Goal: Information Seeking & Learning: Learn about a topic

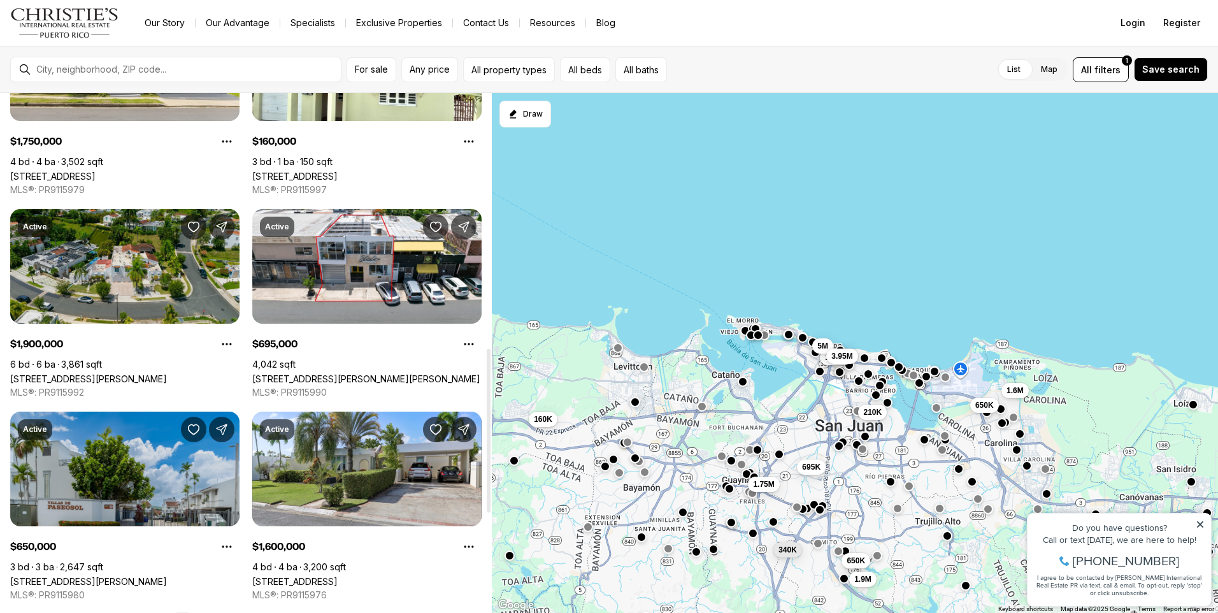
scroll to position [637, 0]
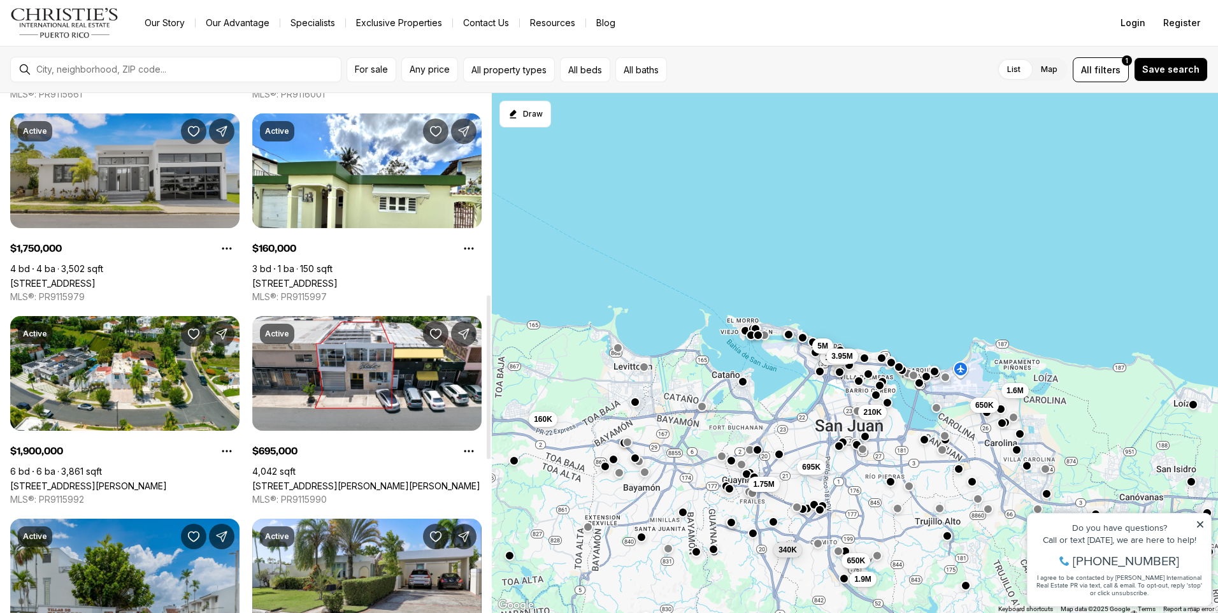
click at [96, 278] on link "[STREET_ADDRESS]" at bounding box center [52, 283] width 85 height 11
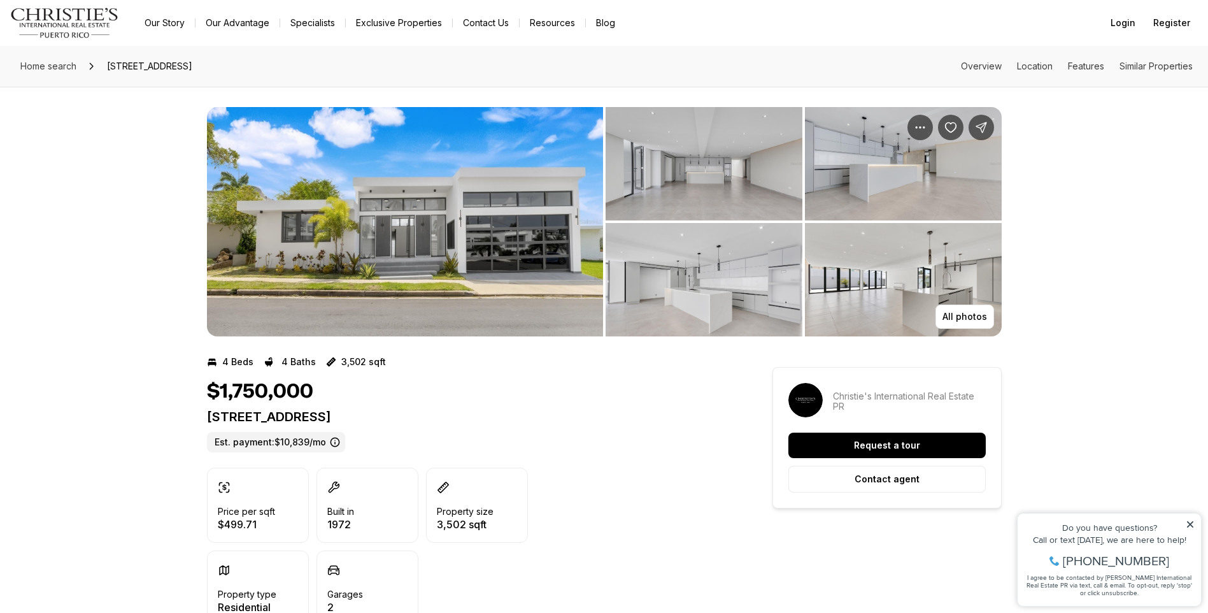
click at [308, 236] on img "View image gallery" at bounding box center [405, 221] width 396 height 229
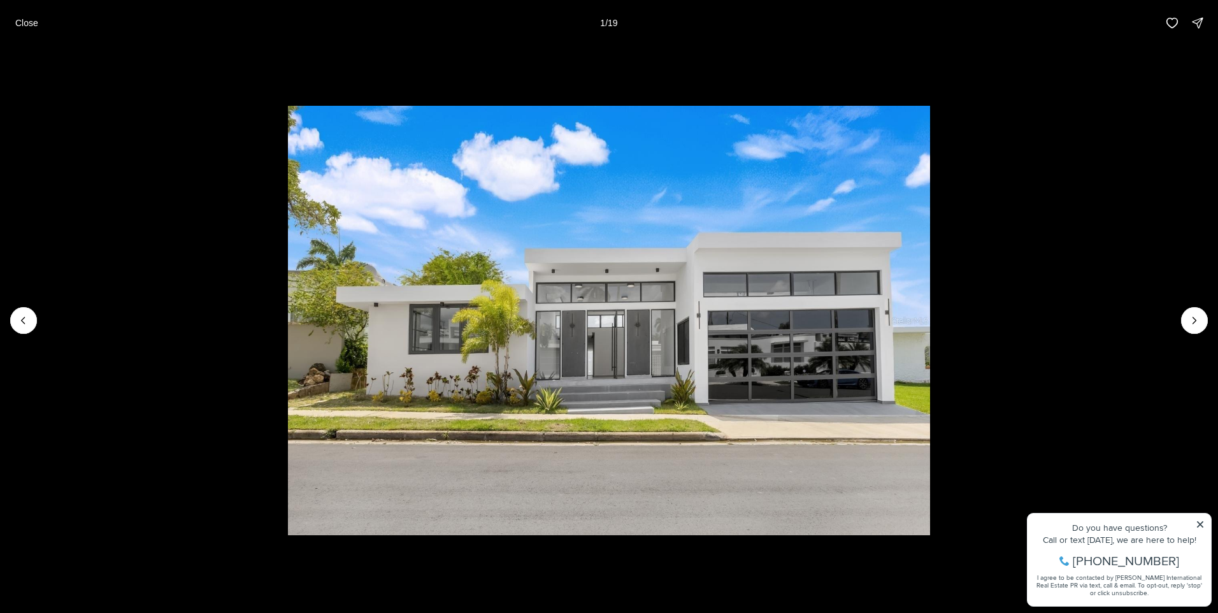
click at [1102, 416] on li "1 of 19" at bounding box center [609, 320] width 1218 height 549
click at [1186, 331] on button "Next slide" at bounding box center [1194, 320] width 27 height 27
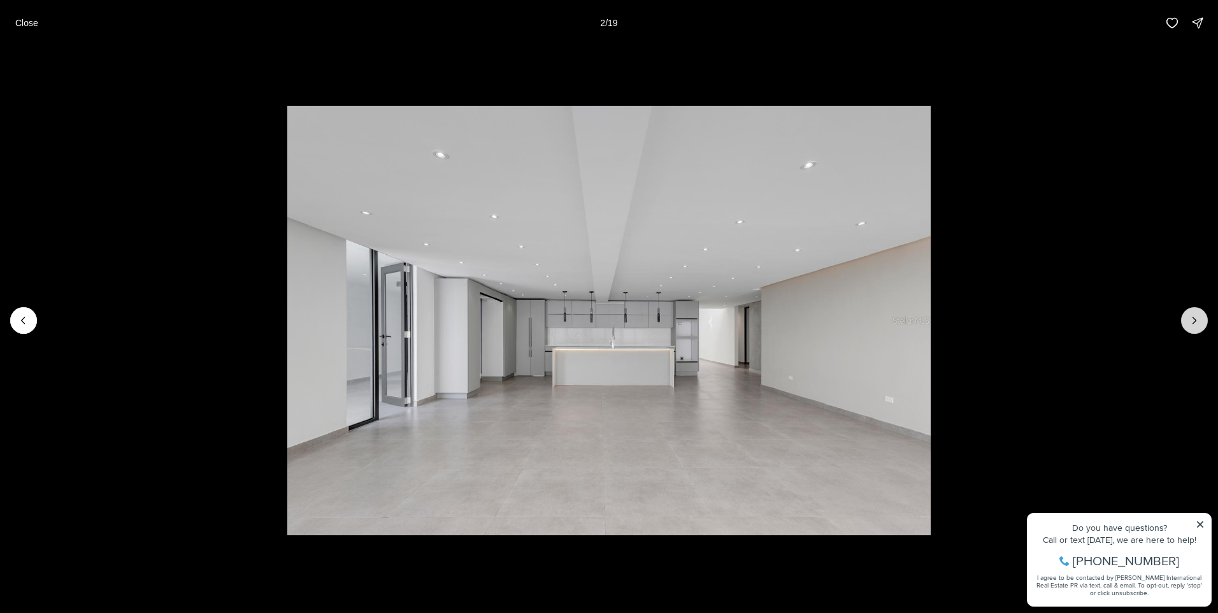
click at [1186, 331] on button "Next slide" at bounding box center [1194, 320] width 27 height 27
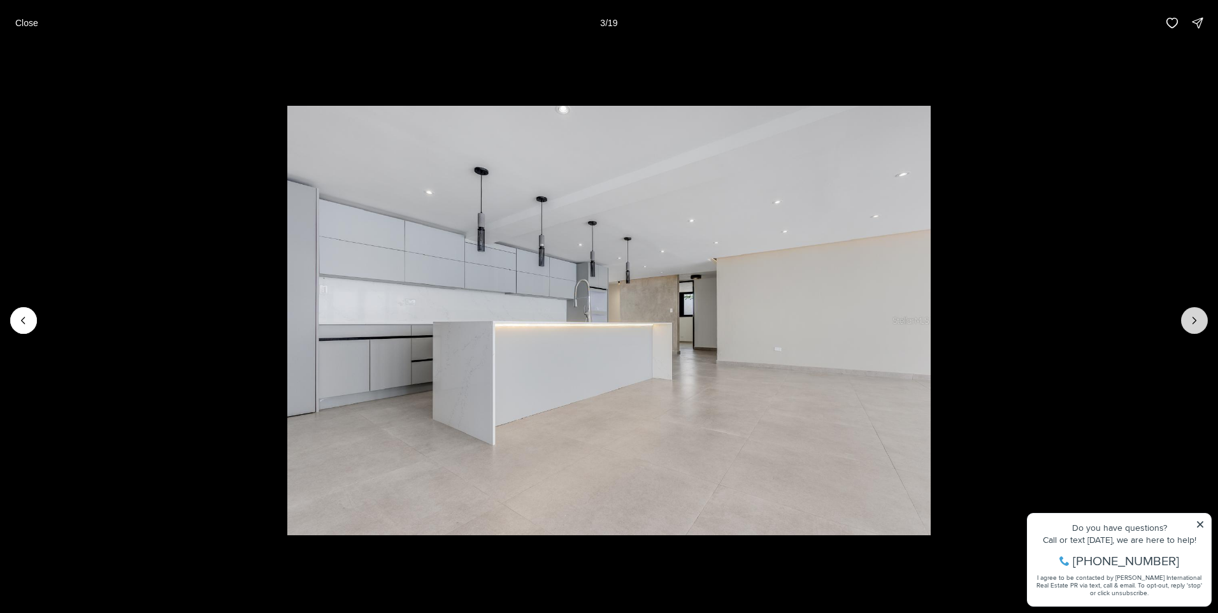
click at [1186, 331] on button "Next slide" at bounding box center [1194, 320] width 27 height 27
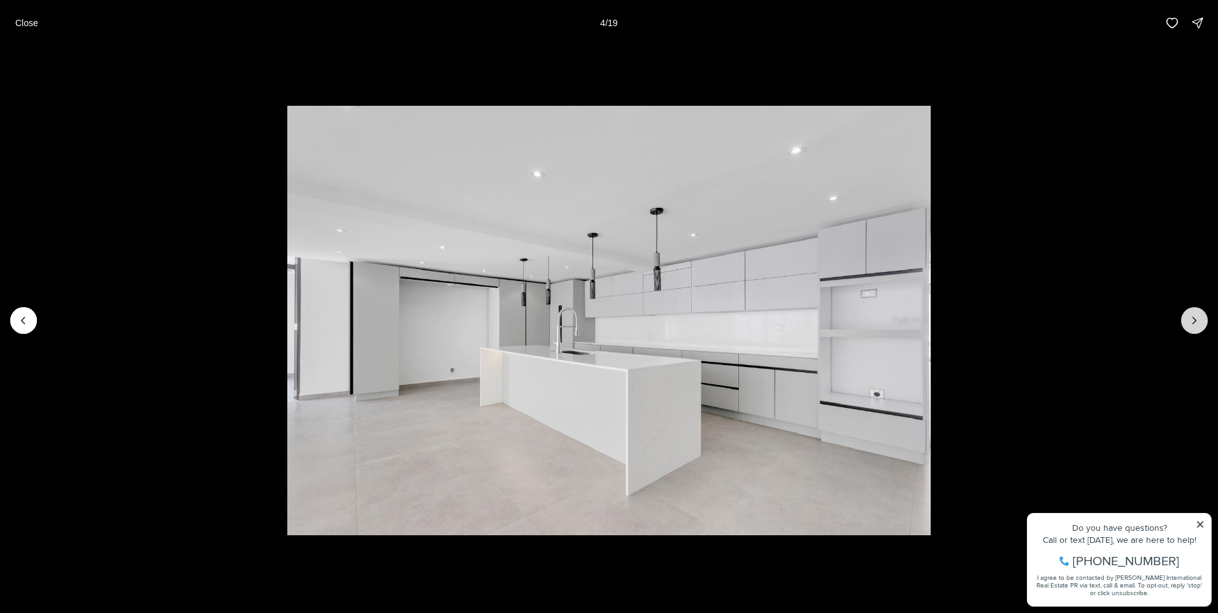
click at [1186, 331] on button "Next slide" at bounding box center [1194, 320] width 27 height 27
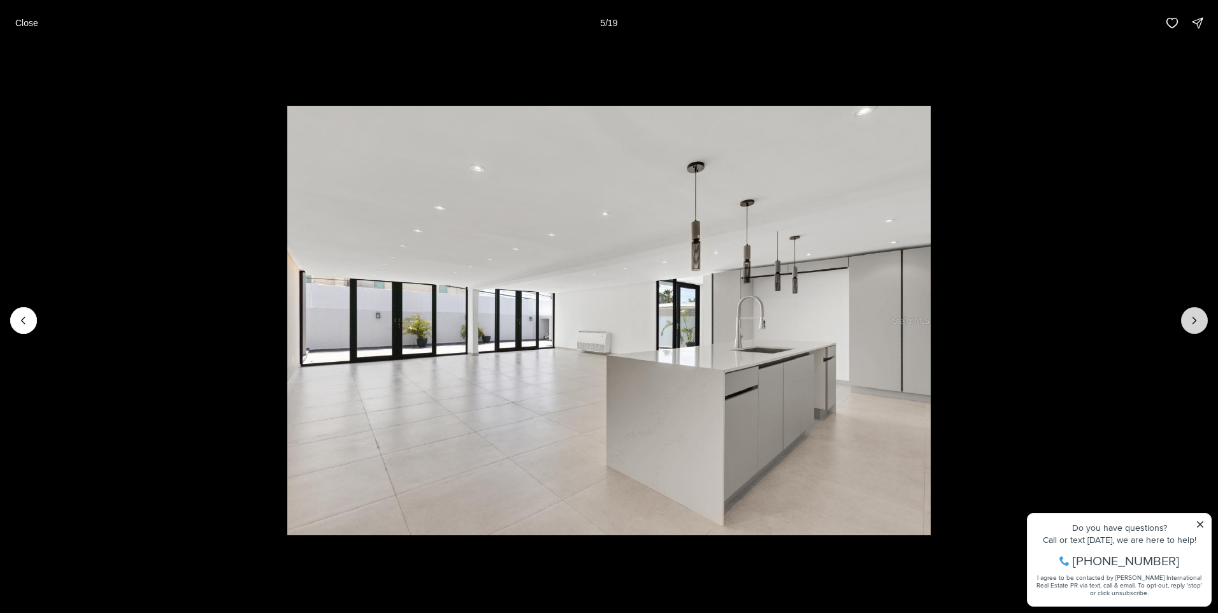
click at [1186, 331] on button "Next slide" at bounding box center [1194, 320] width 27 height 27
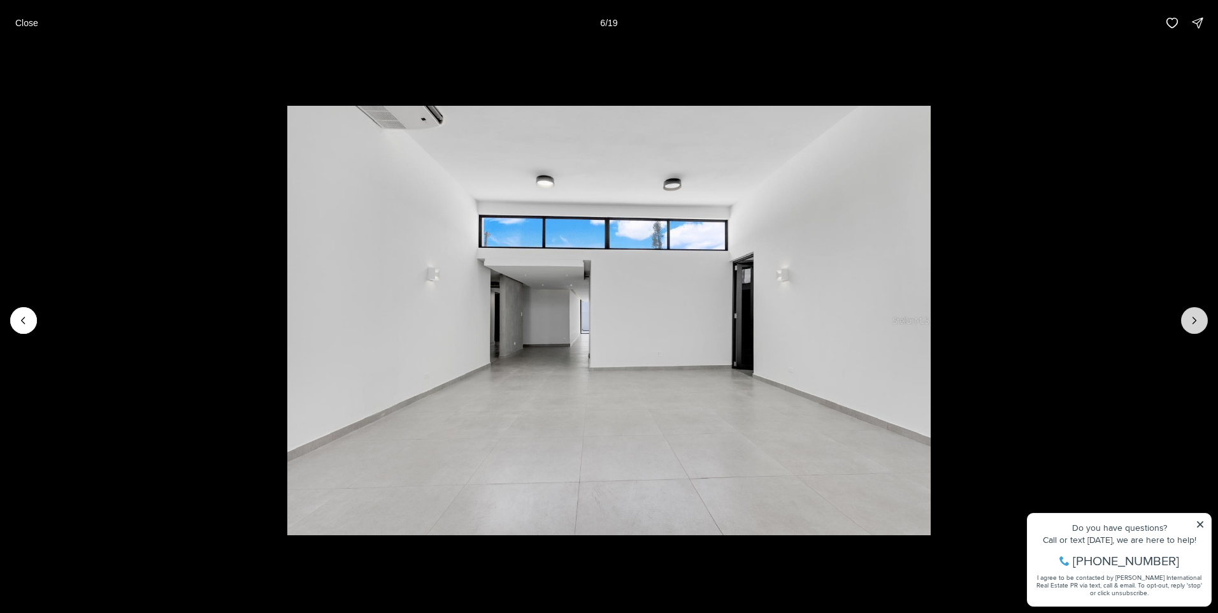
click at [1186, 331] on button "Next slide" at bounding box center [1194, 320] width 27 height 27
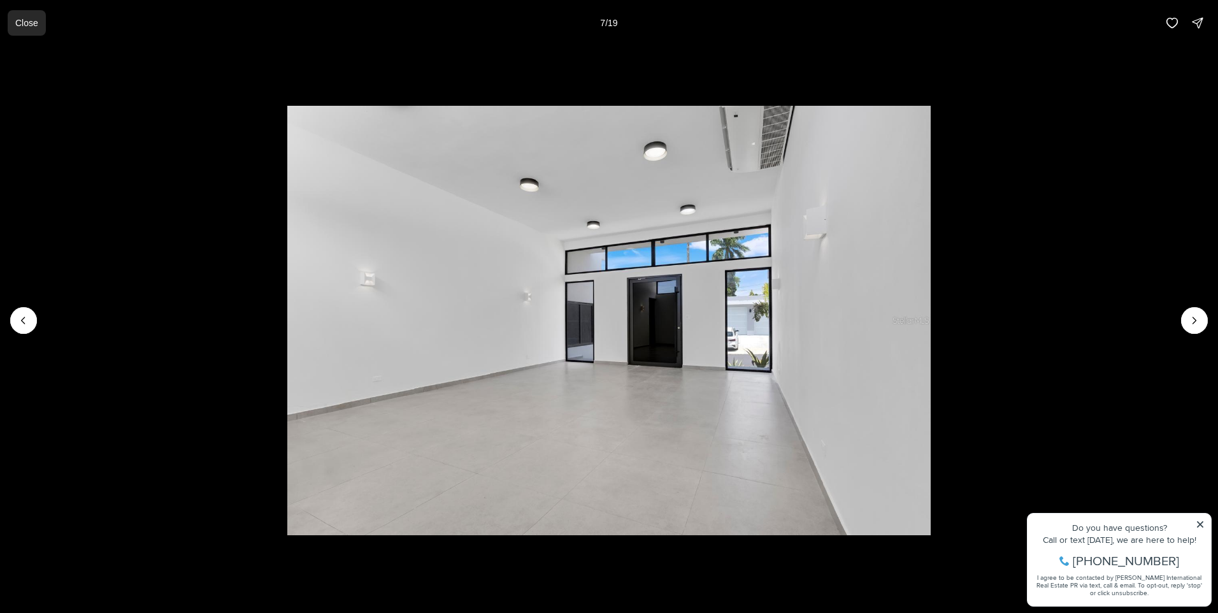
click at [11, 22] on button "Close" at bounding box center [27, 22] width 38 height 25
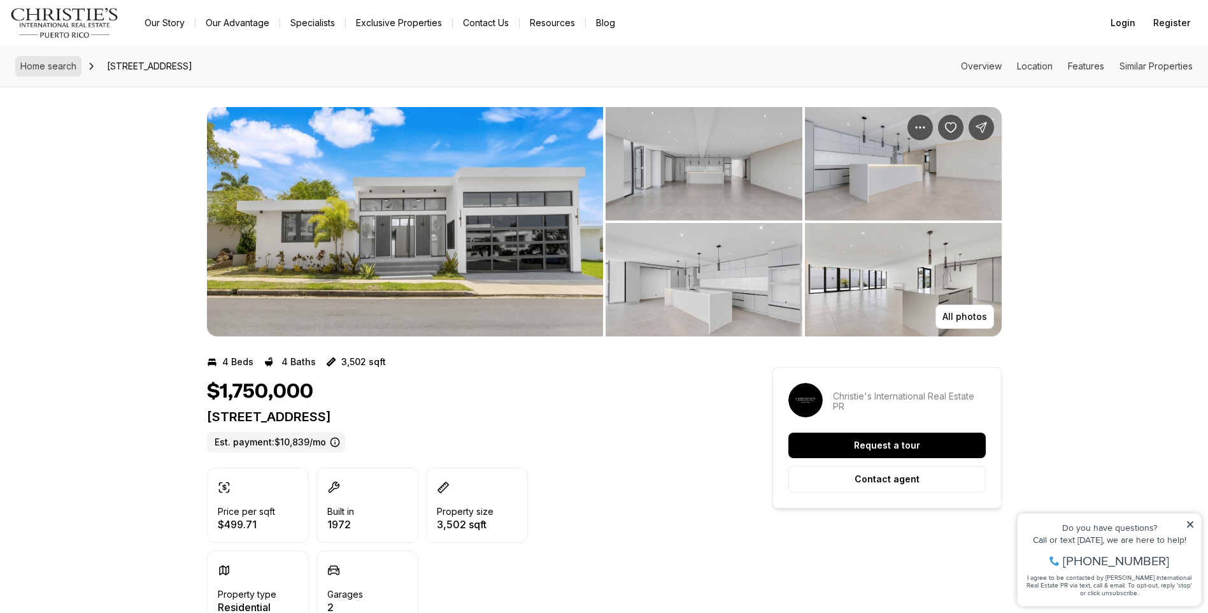
click at [23, 67] on span "Home search" at bounding box center [48, 65] width 56 height 11
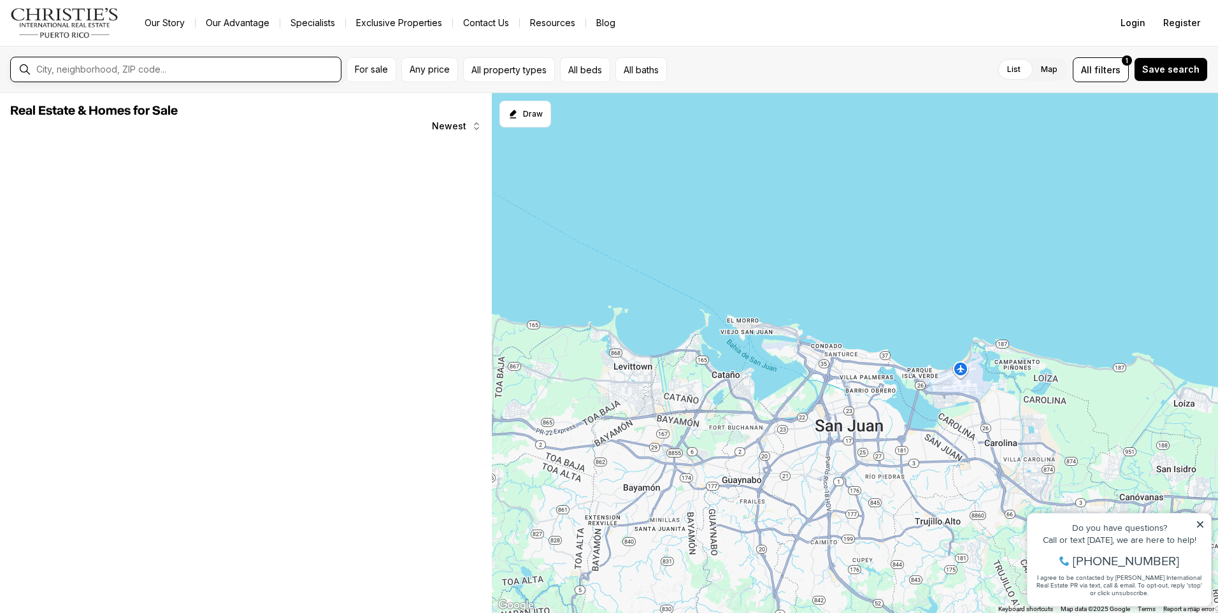
click at [75, 71] on input "text" at bounding box center [185, 69] width 299 height 11
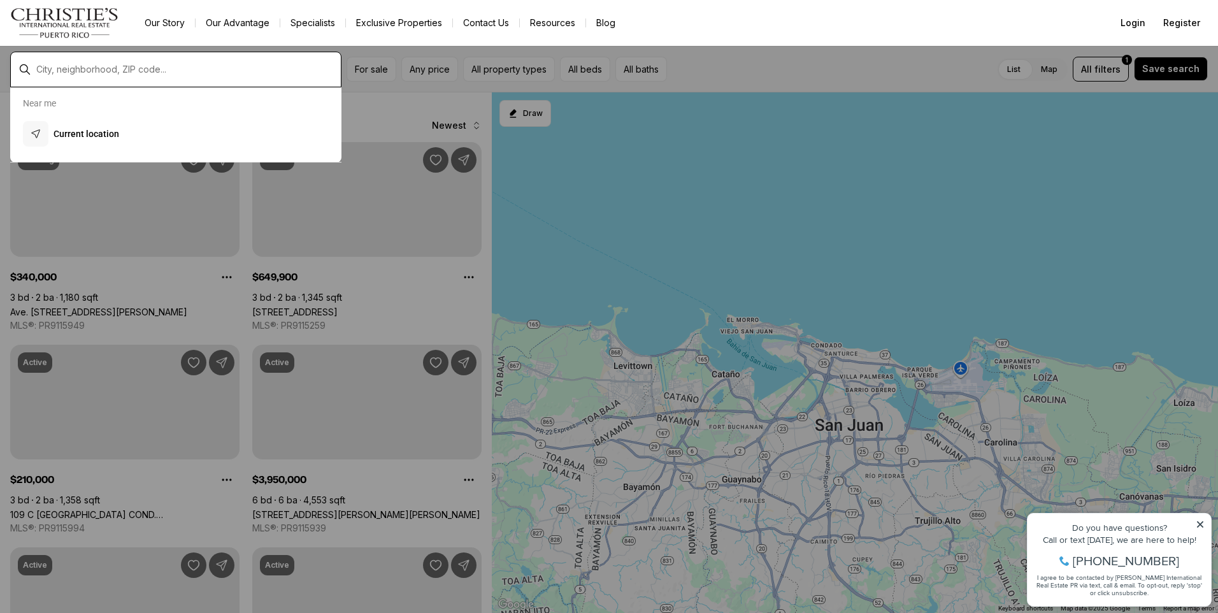
scroll to position [637, 0]
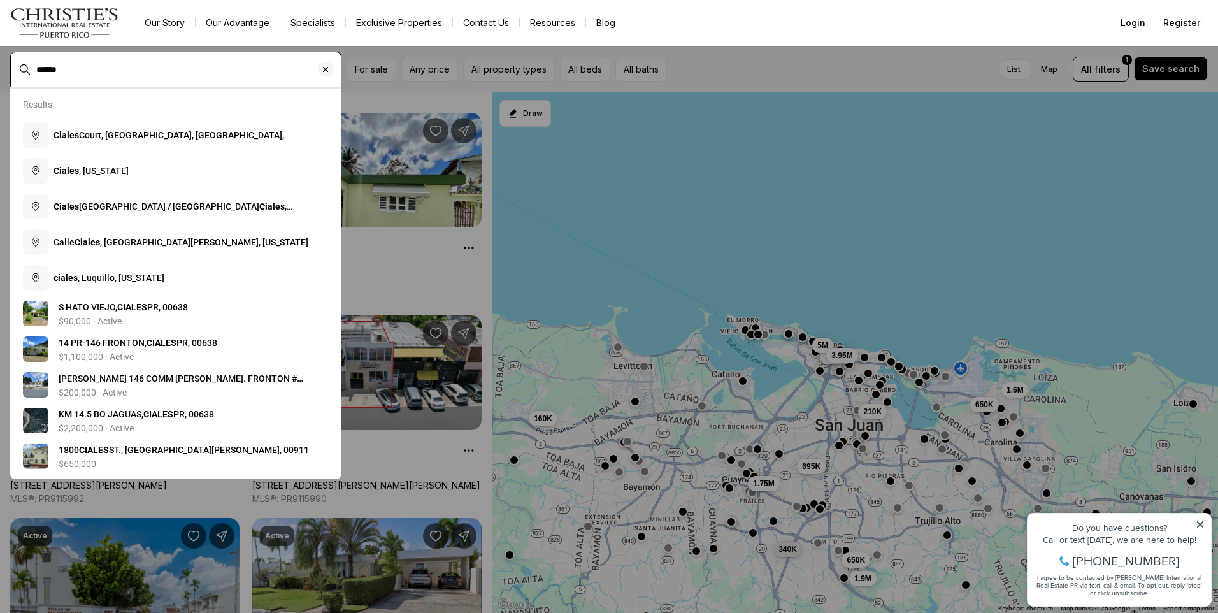
type input "******"
type input "**********"
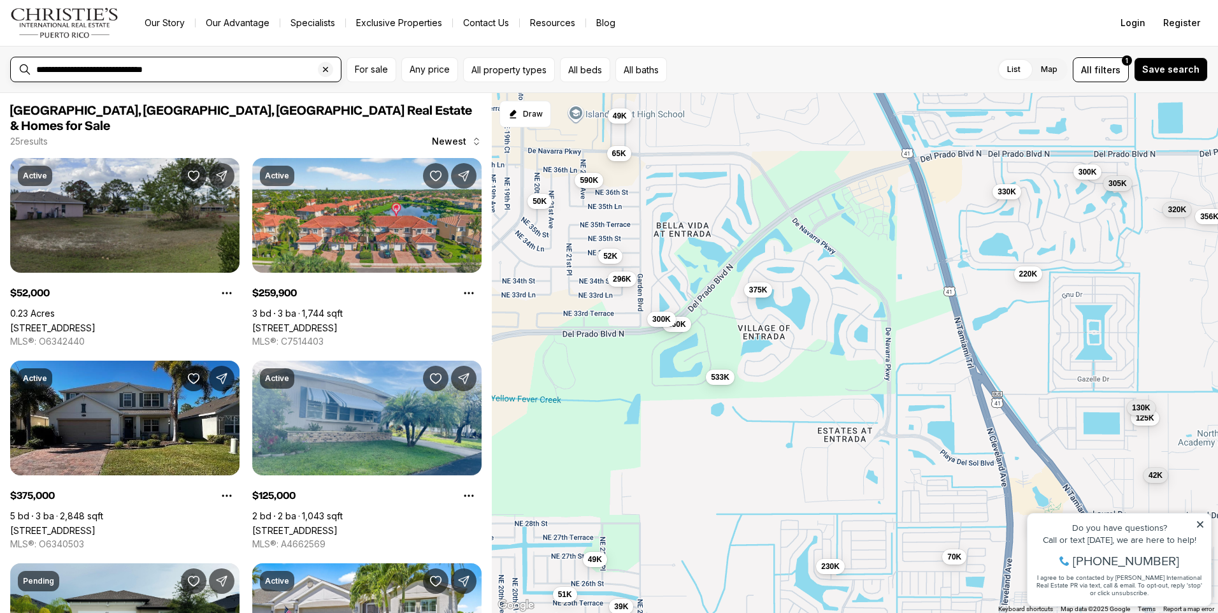
click at [180, 69] on input "**********" at bounding box center [185, 69] width 299 height 11
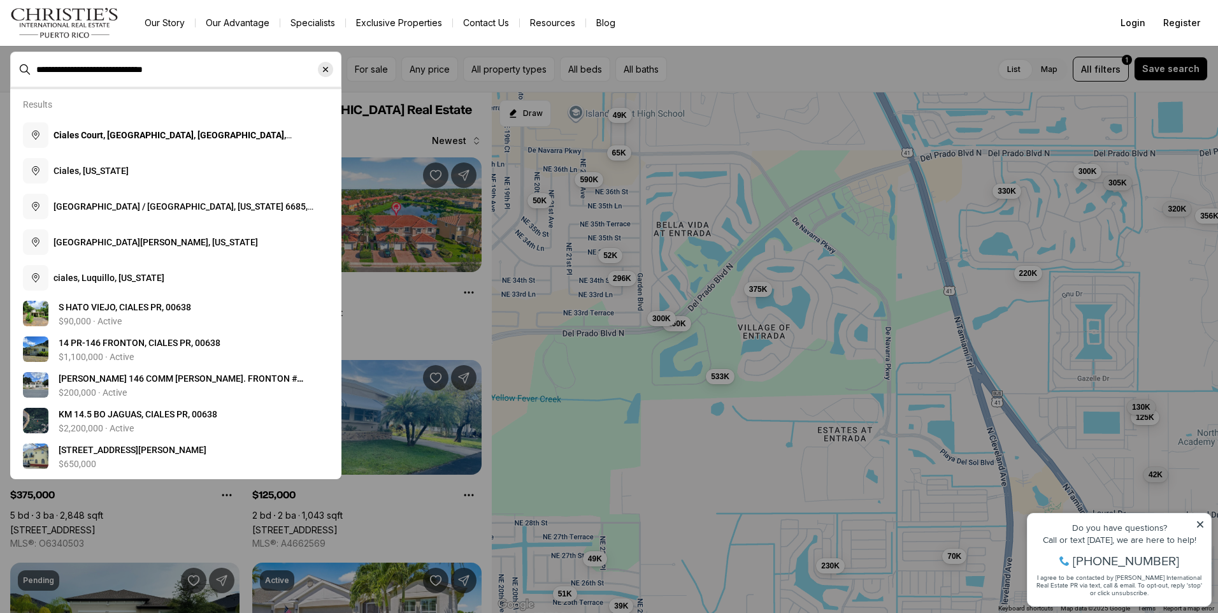
click at [326, 73] on icon "Clear search input" at bounding box center [325, 69] width 10 height 10
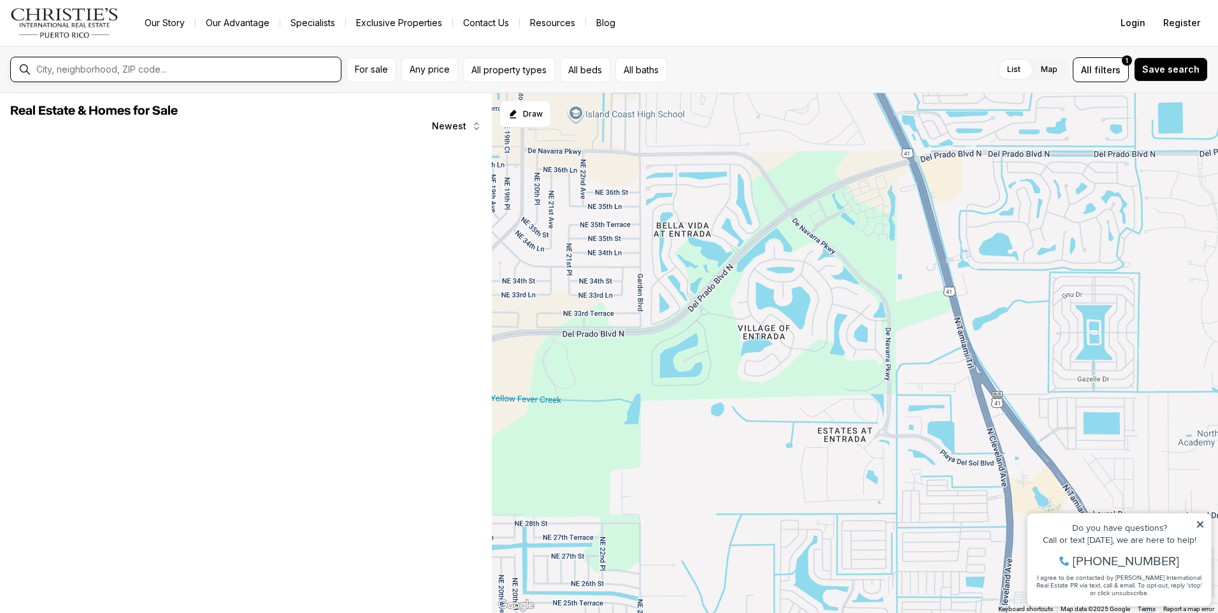
click at [139, 69] on input "text" at bounding box center [185, 69] width 299 height 11
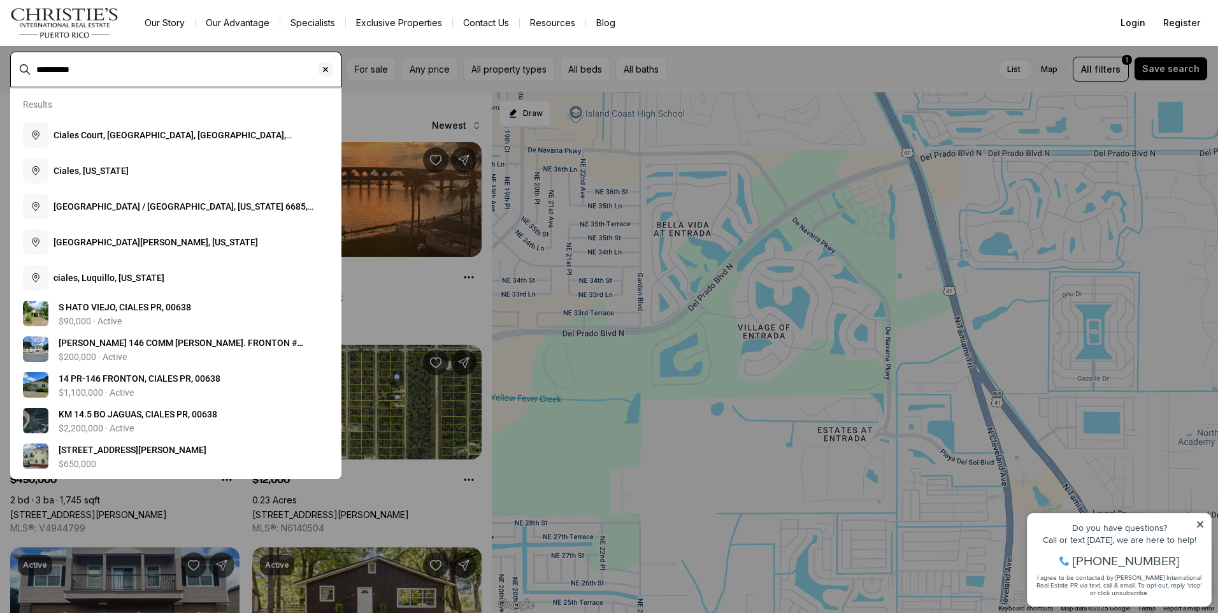
type input "**********"
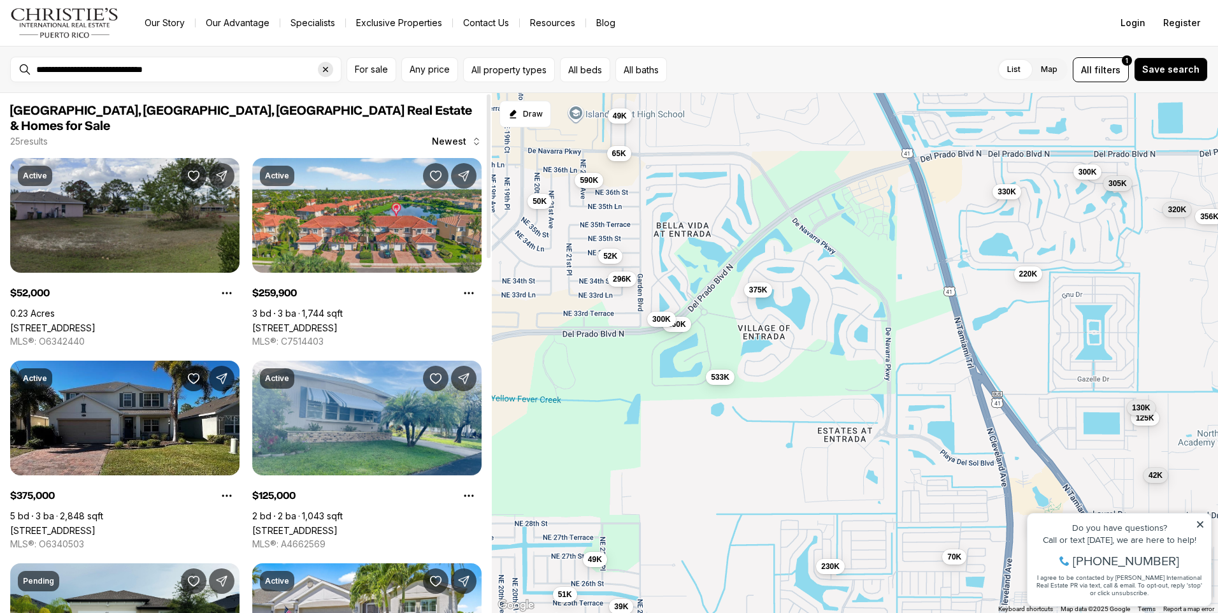
click at [324, 73] on icon "Clear search input" at bounding box center [325, 69] width 10 height 10
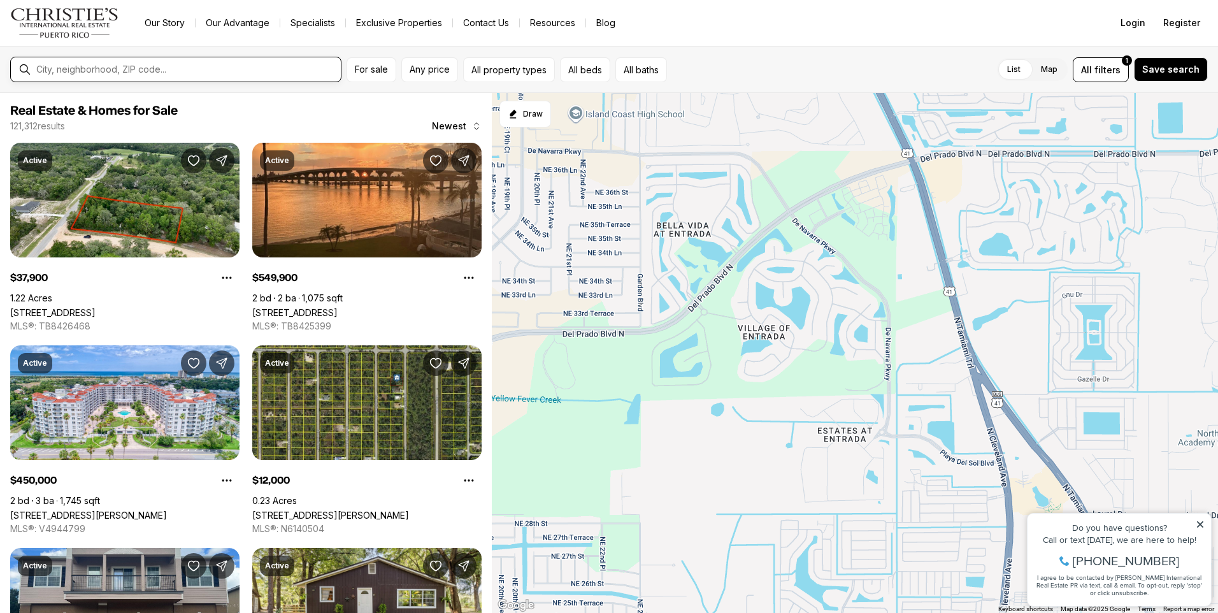
click at [165, 74] on input "text" at bounding box center [185, 69] width 299 height 11
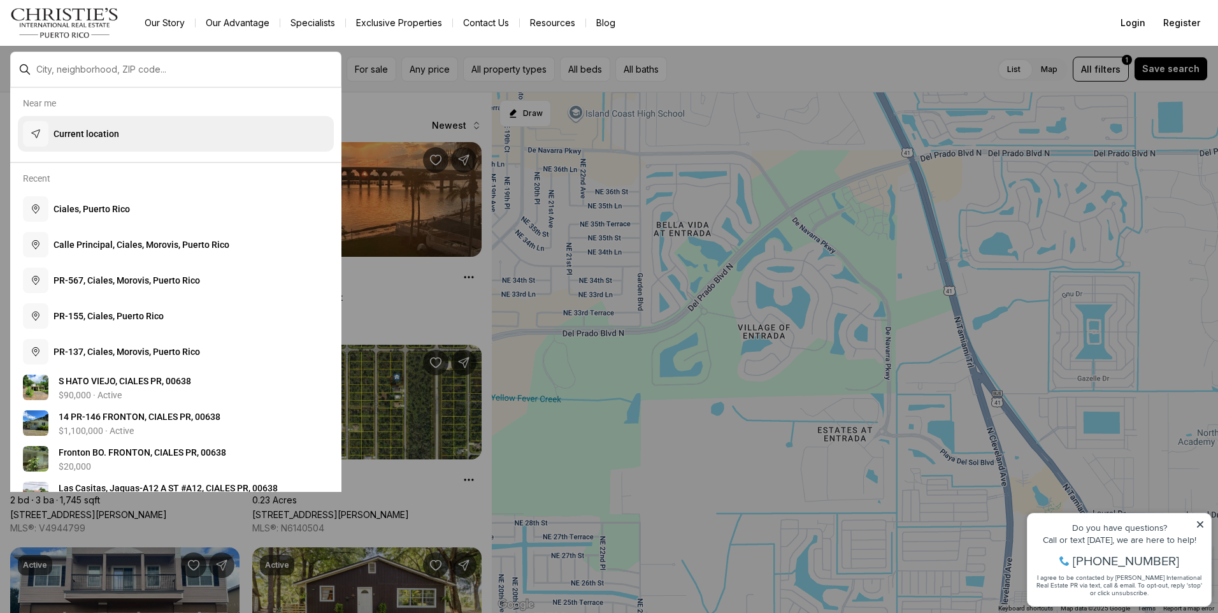
click at [91, 132] on p "Current location" at bounding box center [86, 133] width 66 height 13
